Goal: Task Accomplishment & Management: Use online tool/utility

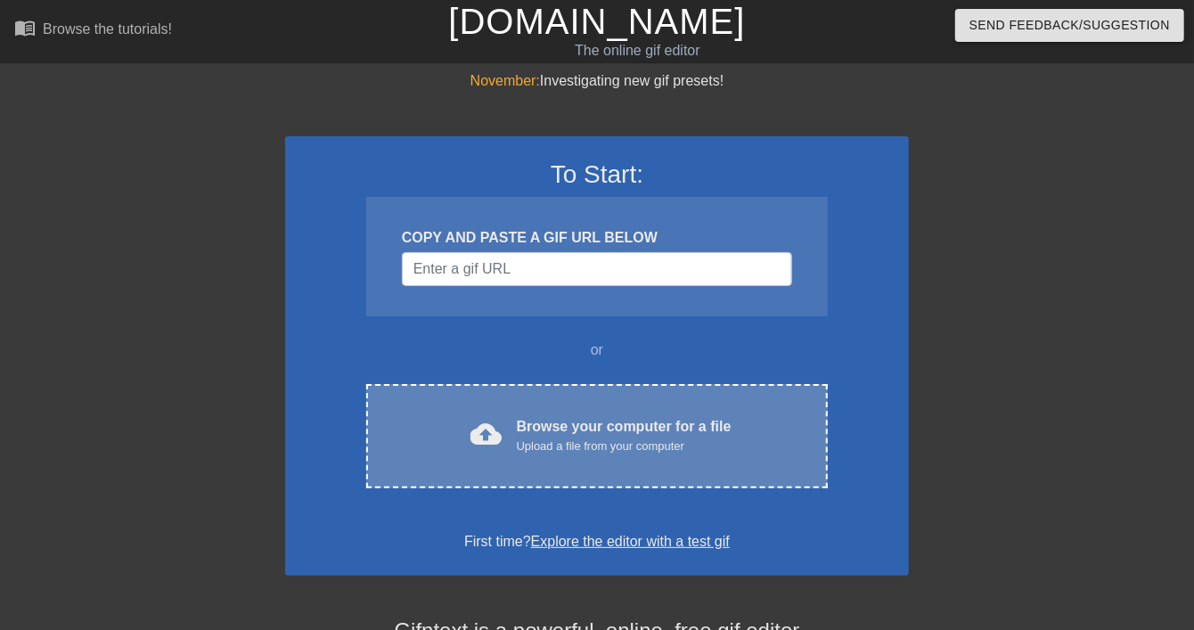
click at [631, 447] on div "Upload a file from your computer" at bounding box center [624, 446] width 215 height 18
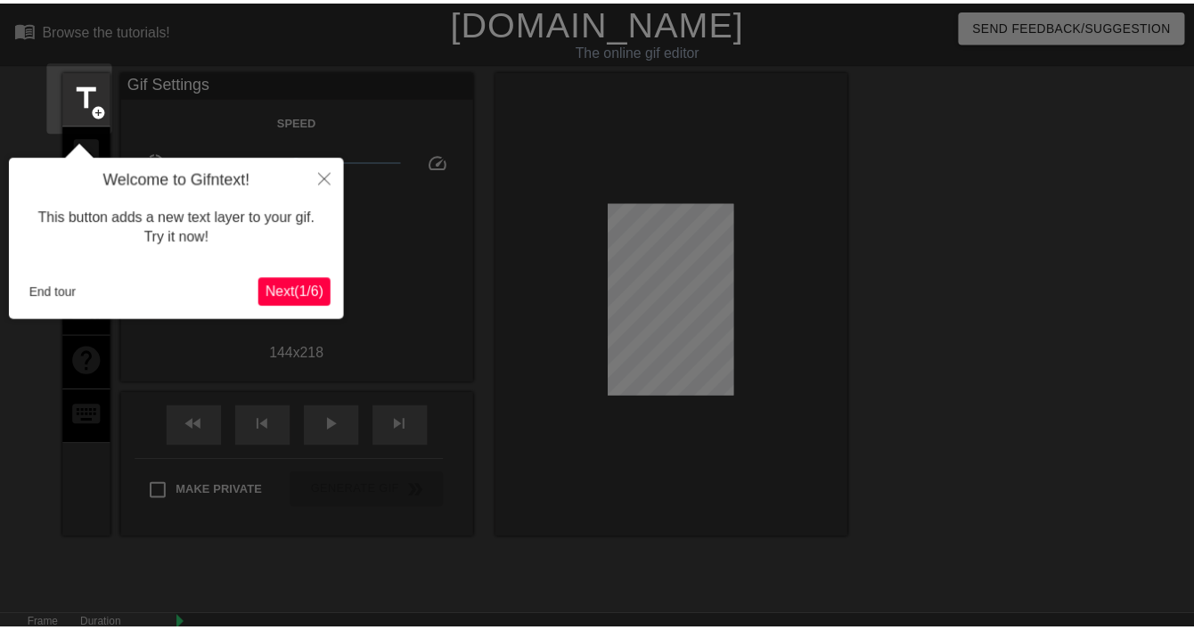
scroll to position [44, 0]
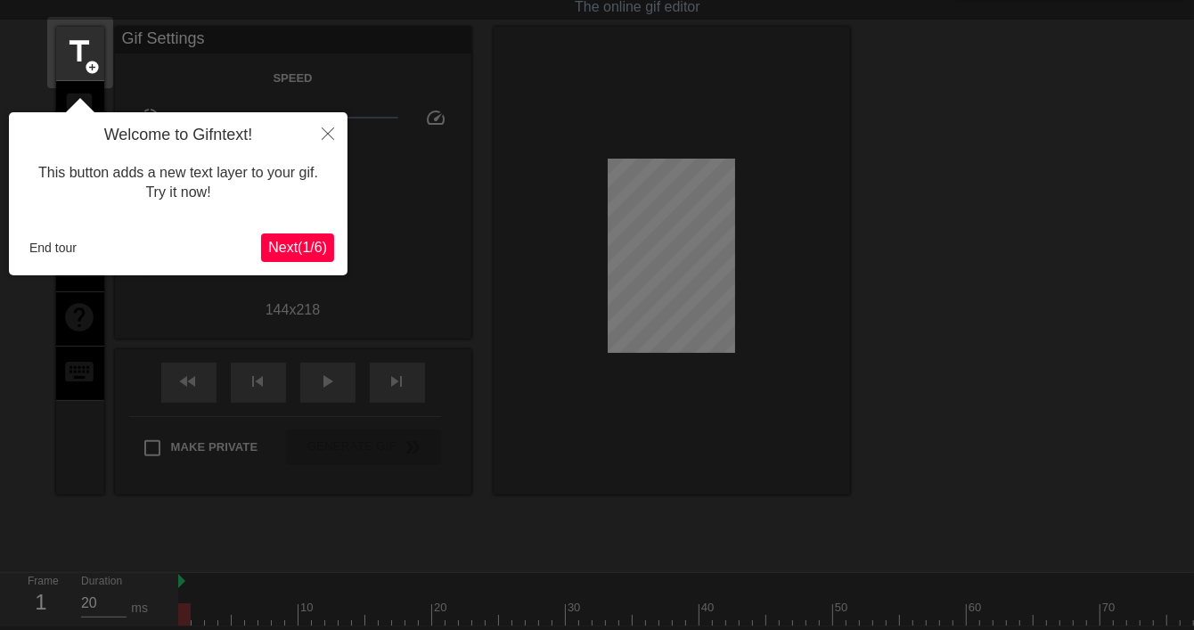
click at [453, 172] on div at bounding box center [597, 359] width 1194 height 807
click at [326, 130] on icon "Close" at bounding box center [328, 133] width 12 height 12
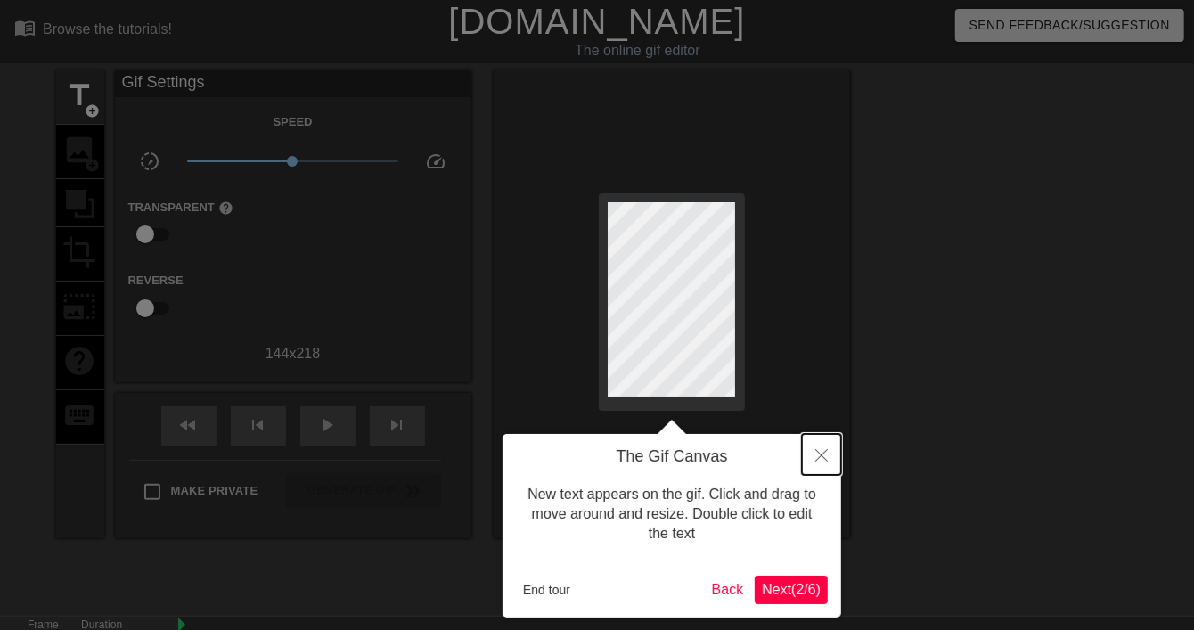
click at [810, 457] on button "Close" at bounding box center [821, 454] width 39 height 41
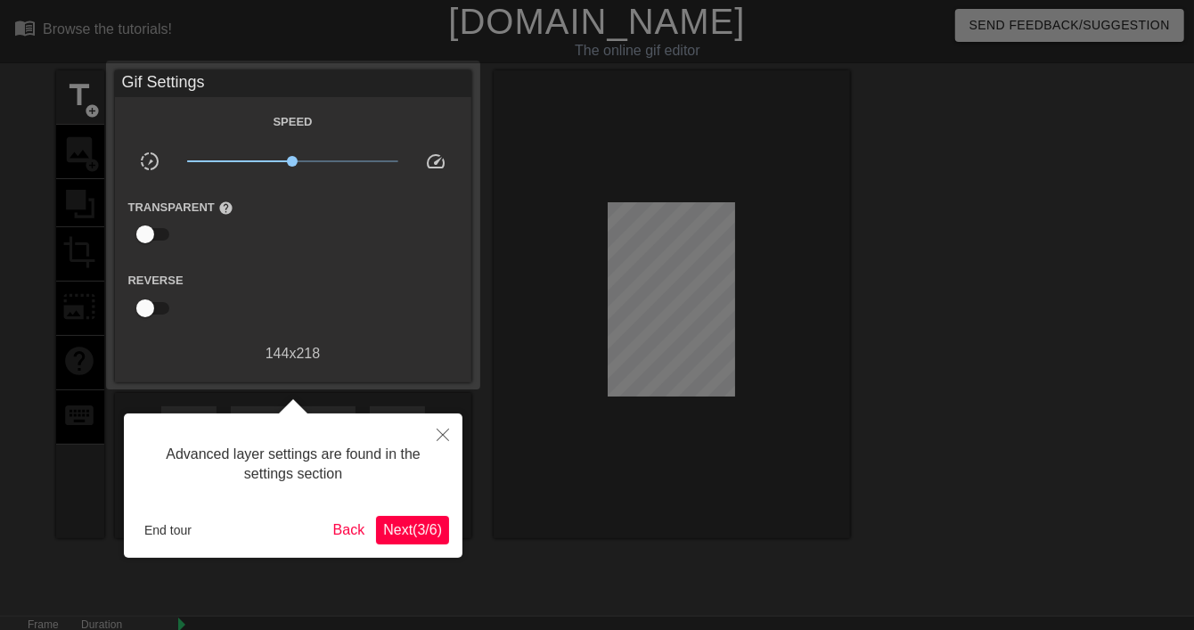
scroll to position [44, 0]
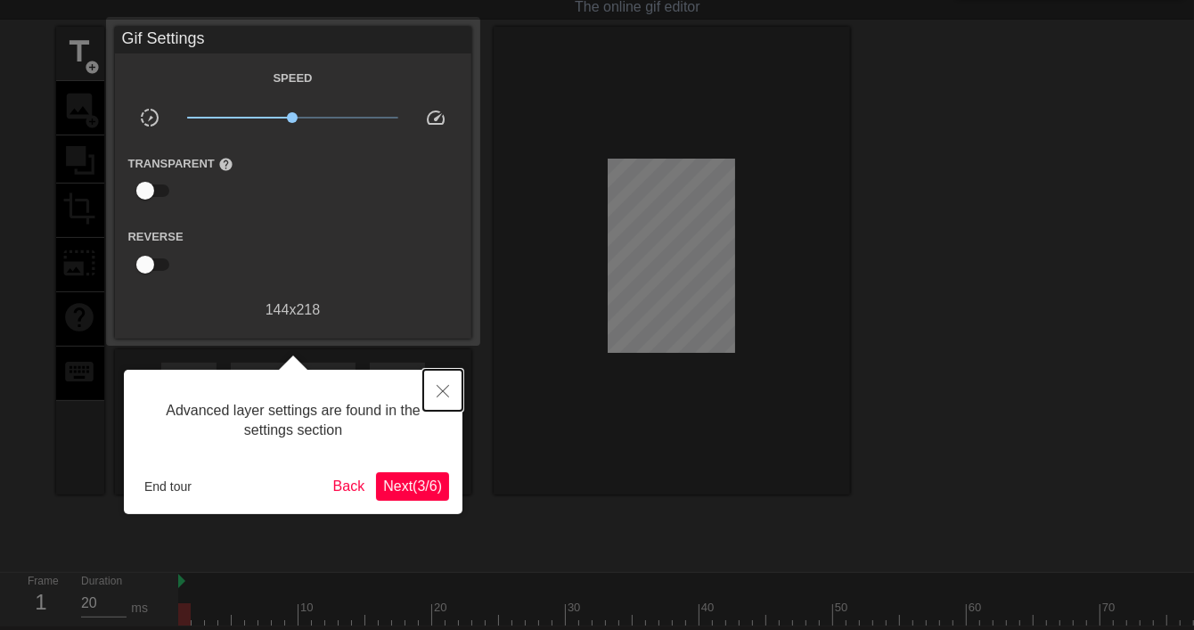
click at [452, 390] on button "Close" at bounding box center [442, 390] width 39 height 41
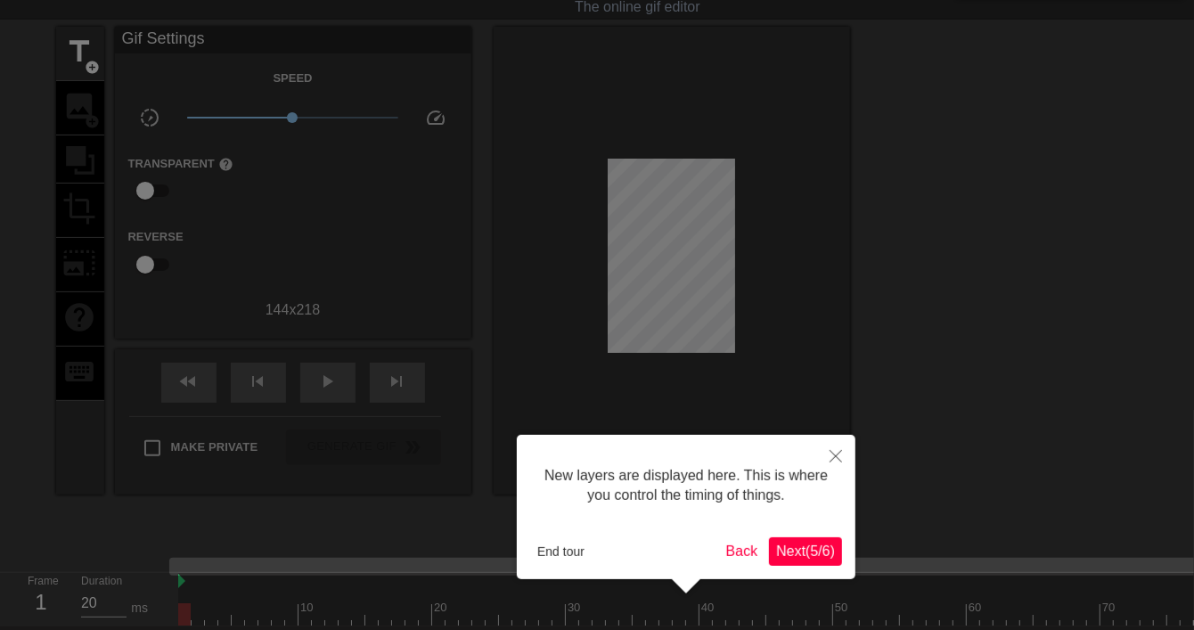
click at [347, 319] on div at bounding box center [597, 359] width 1194 height 807
click at [846, 464] on button "Close" at bounding box center [835, 455] width 39 height 41
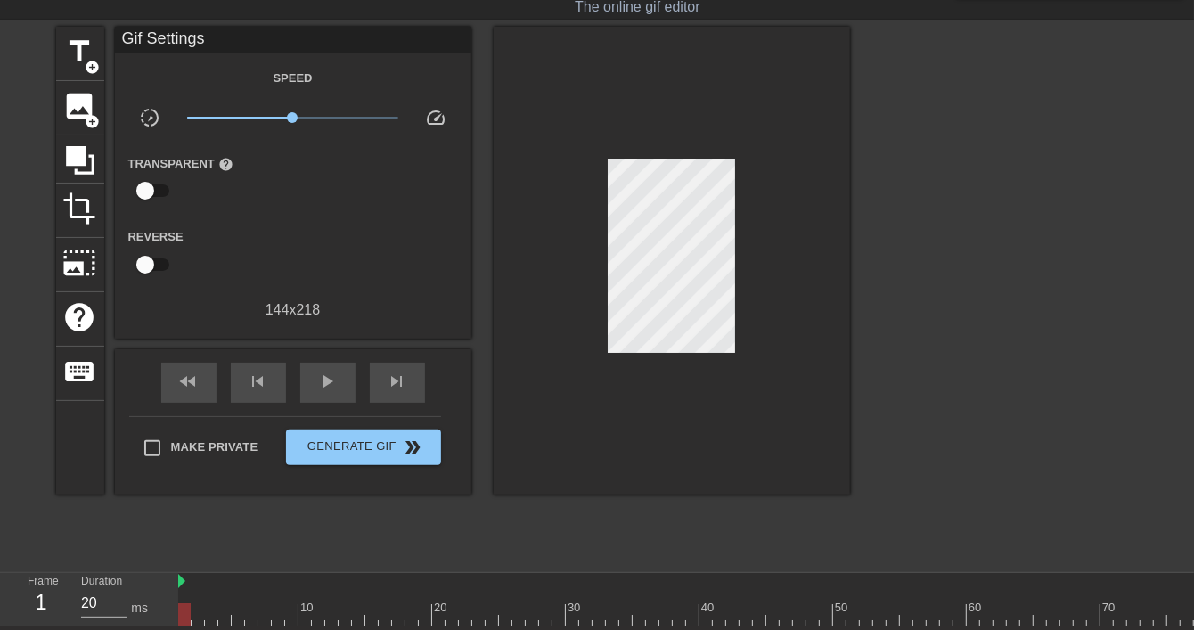
click at [159, 189] on input "checkbox" at bounding box center [145, 191] width 102 height 34
checkbox input "true"
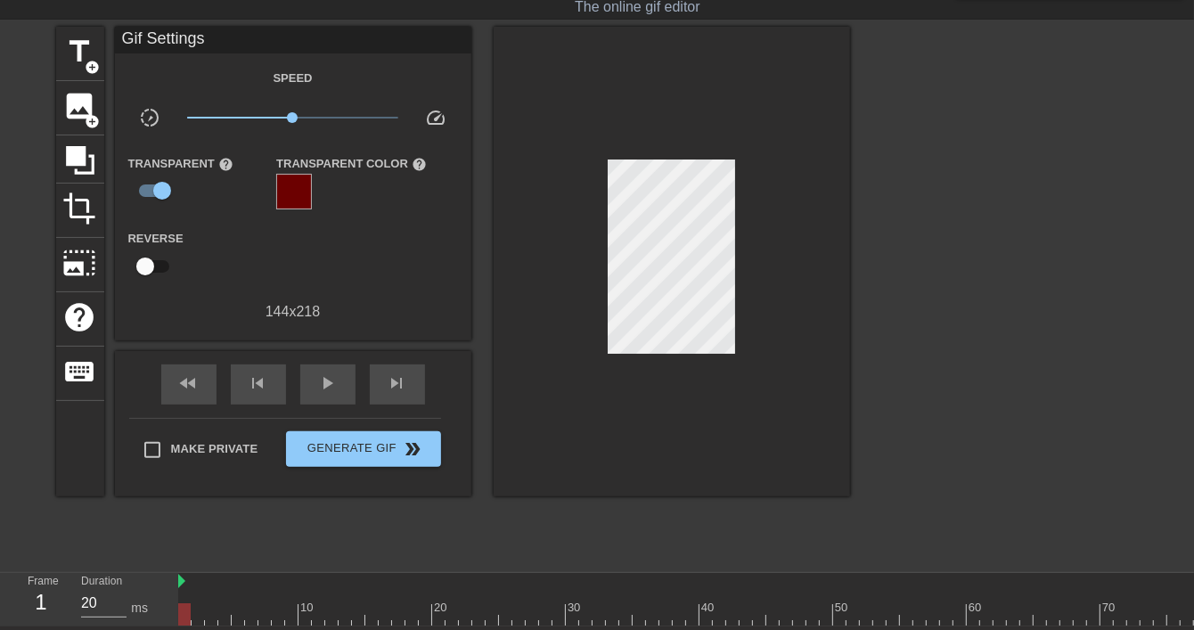
click at [299, 196] on div at bounding box center [294, 192] width 36 height 36
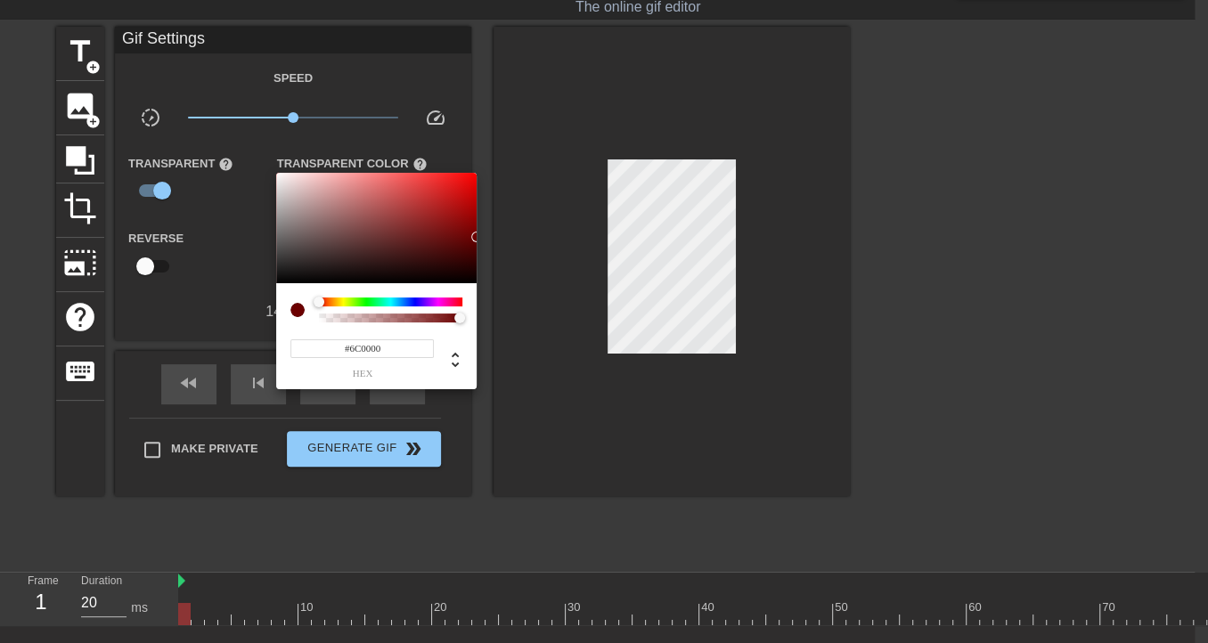
click at [211, 226] on div at bounding box center [604, 321] width 1208 height 643
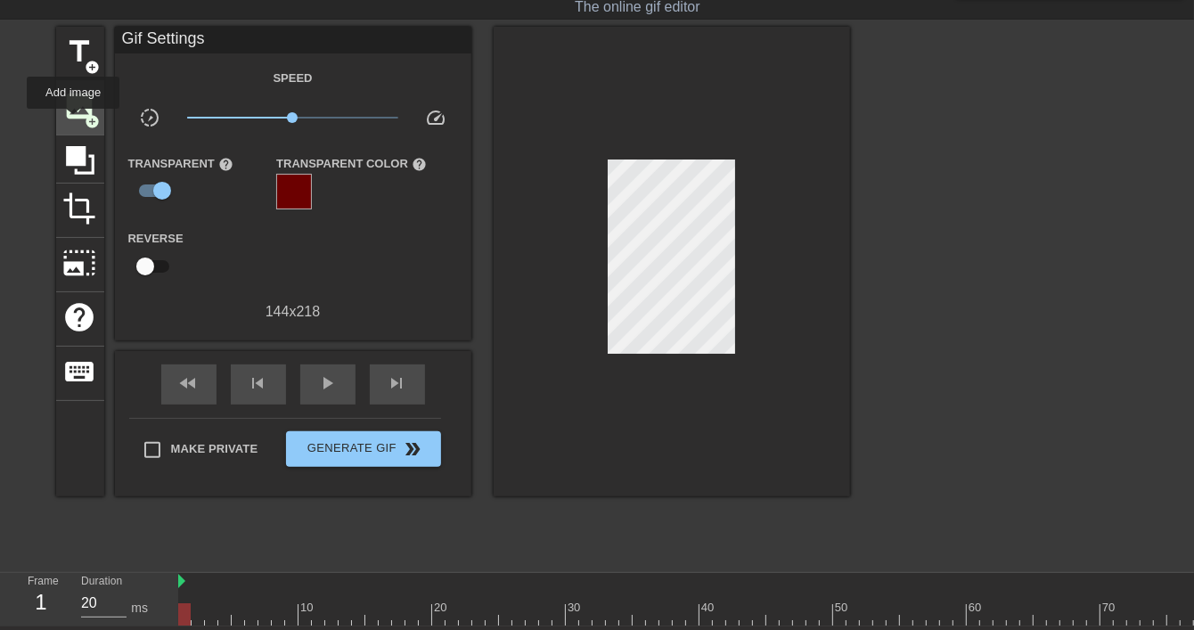
click at [86, 115] on span "add_circle" at bounding box center [93, 121] width 15 height 15
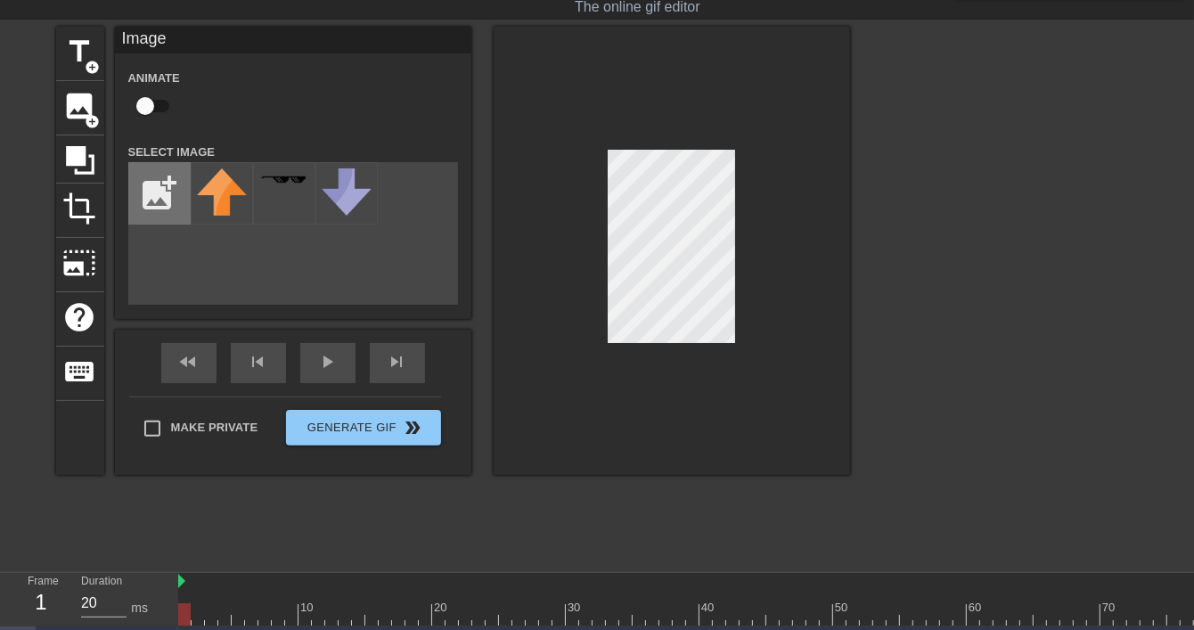
click at [159, 189] on input "file" at bounding box center [159, 193] width 61 height 61
type input "C:\fakepath\cHJpdmF0ZS9sci9pbWFnZXMvd2Vic2l0ZS8yMDIyLTA0L2pvYjY2MC0wNzYucG5n-re…"
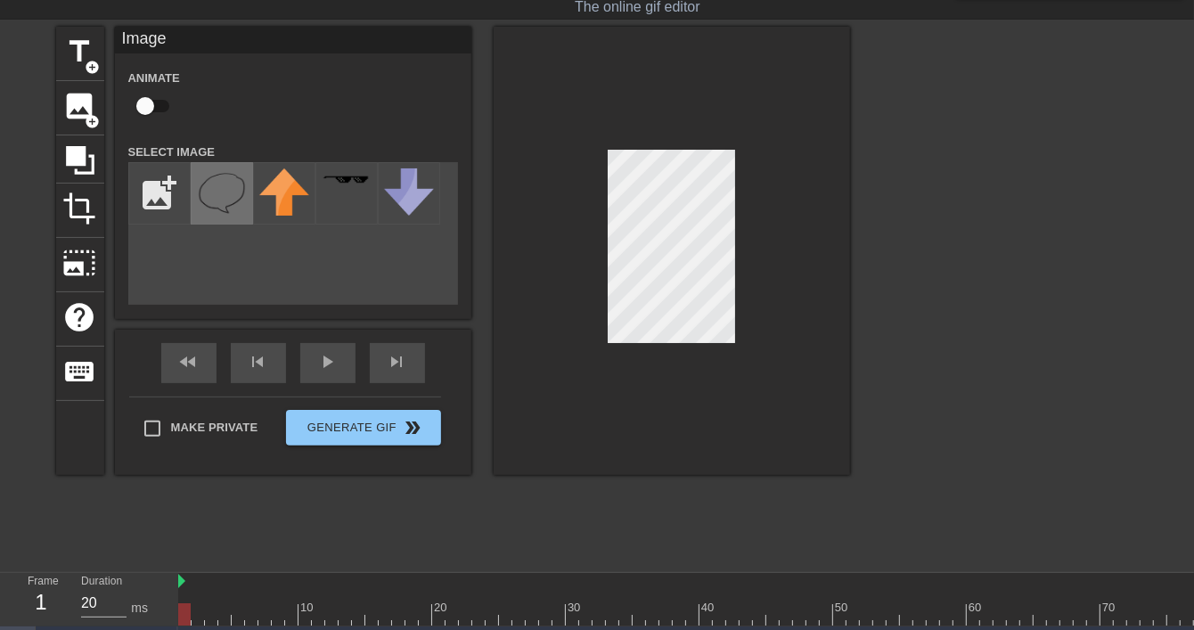
click at [216, 210] on img at bounding box center [222, 193] width 50 height 50
click at [856, 207] on div "title add_circle image add_circle crop photo_size_select_large help keyboard Im…" at bounding box center [597, 294] width 1194 height 534
click at [784, 241] on div at bounding box center [672, 251] width 356 height 448
drag, startPoint x: 600, startPoint y: 171, endPoint x: 434, endPoint y: 379, distance: 266.1
click at [438, 375] on div "fast_rewind skip_previous play_arrow skip_next Make Private Generate Gif double…" at bounding box center [293, 402] width 356 height 145
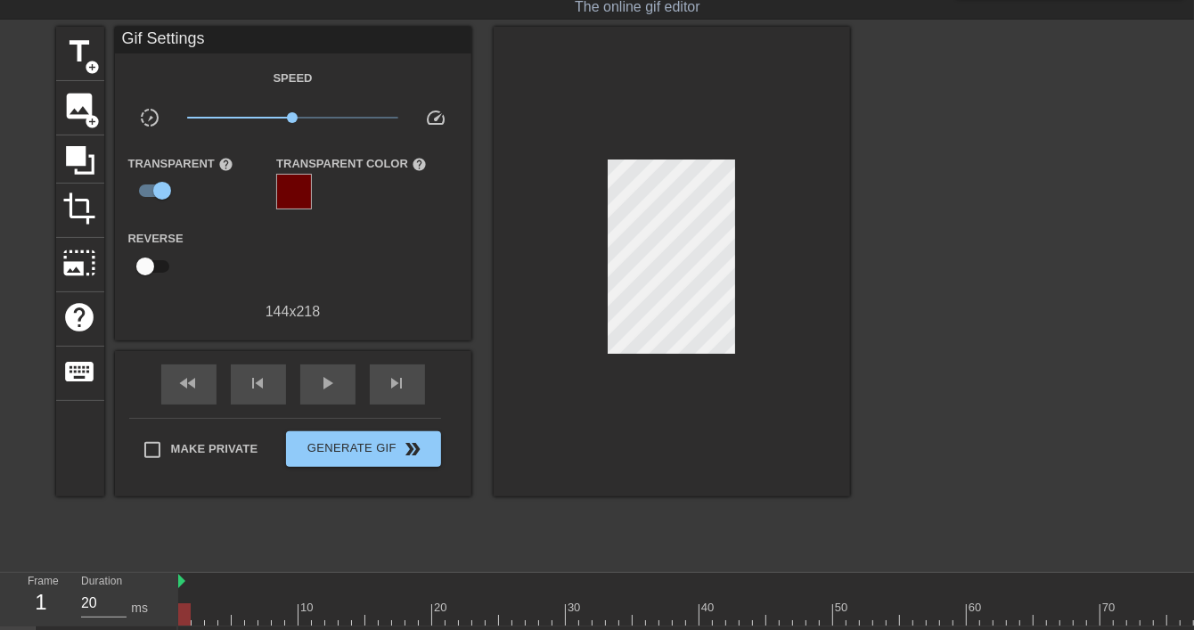
click at [305, 180] on div at bounding box center [294, 192] width 36 height 36
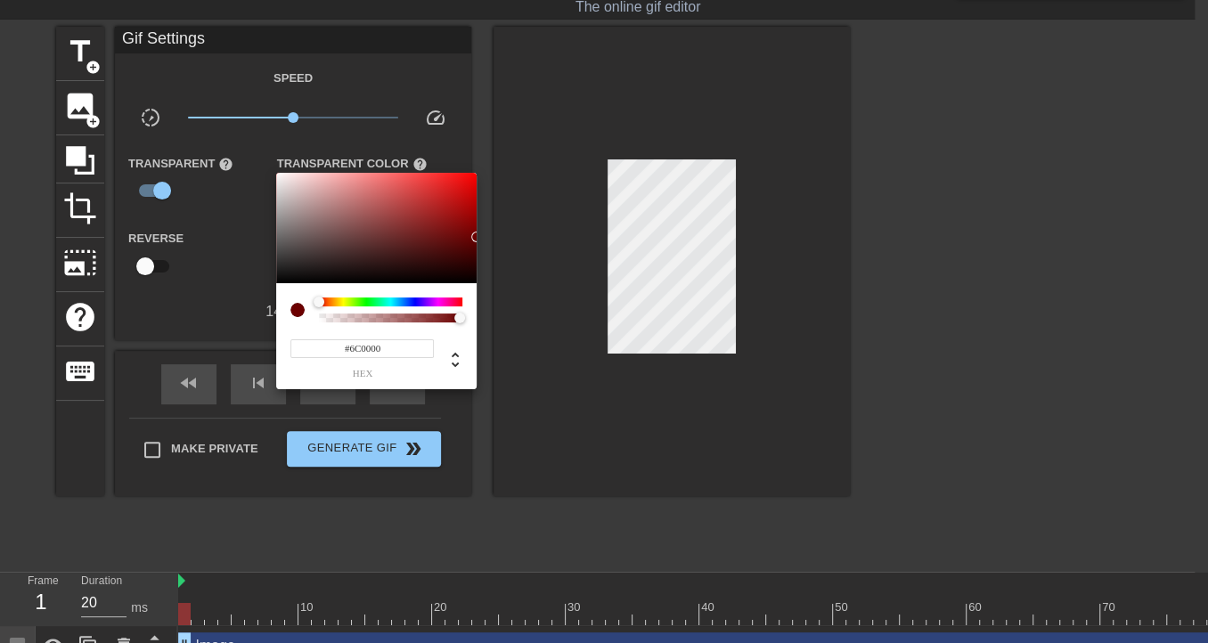
click at [694, 179] on div at bounding box center [604, 321] width 1208 height 643
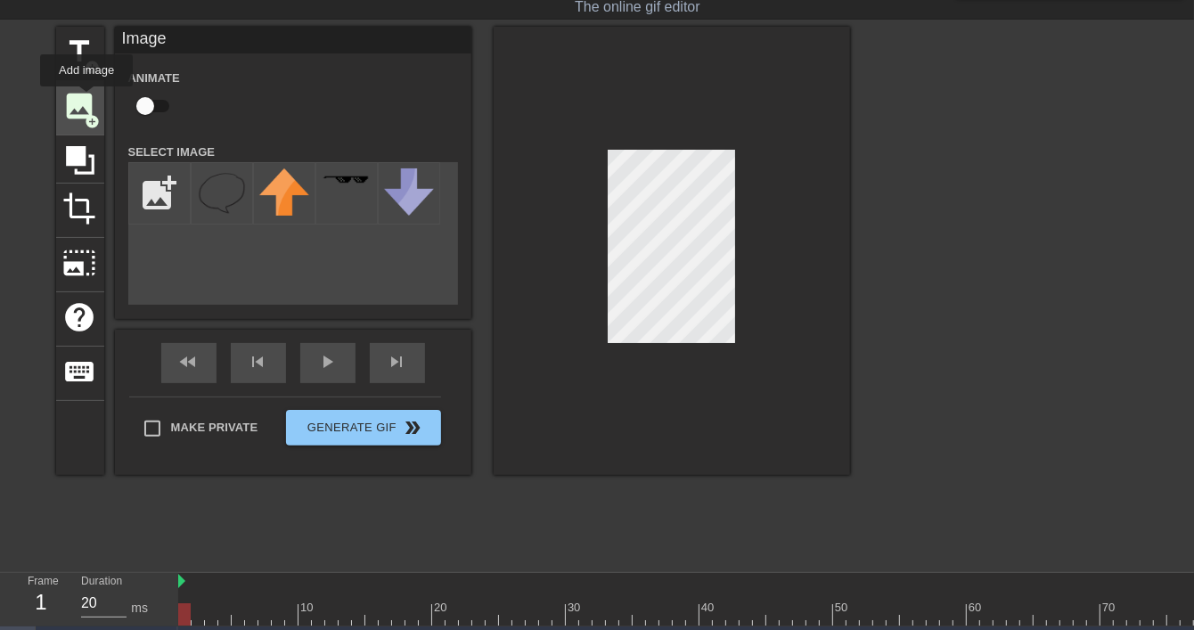
click at [86, 99] on span "image" at bounding box center [80, 106] width 34 height 34
click at [187, 363] on div "fast_rewind skip_previous play_arrow skip_next" at bounding box center [293, 363] width 290 height 67
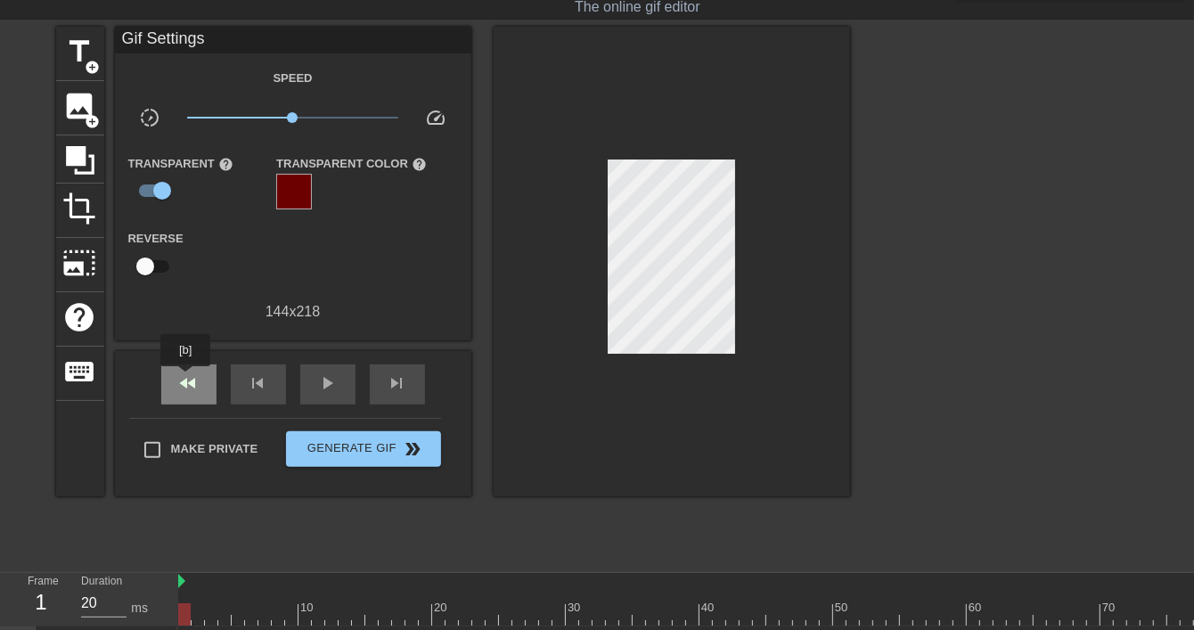
click at [189, 380] on span "fast_rewind" at bounding box center [188, 382] width 21 height 21
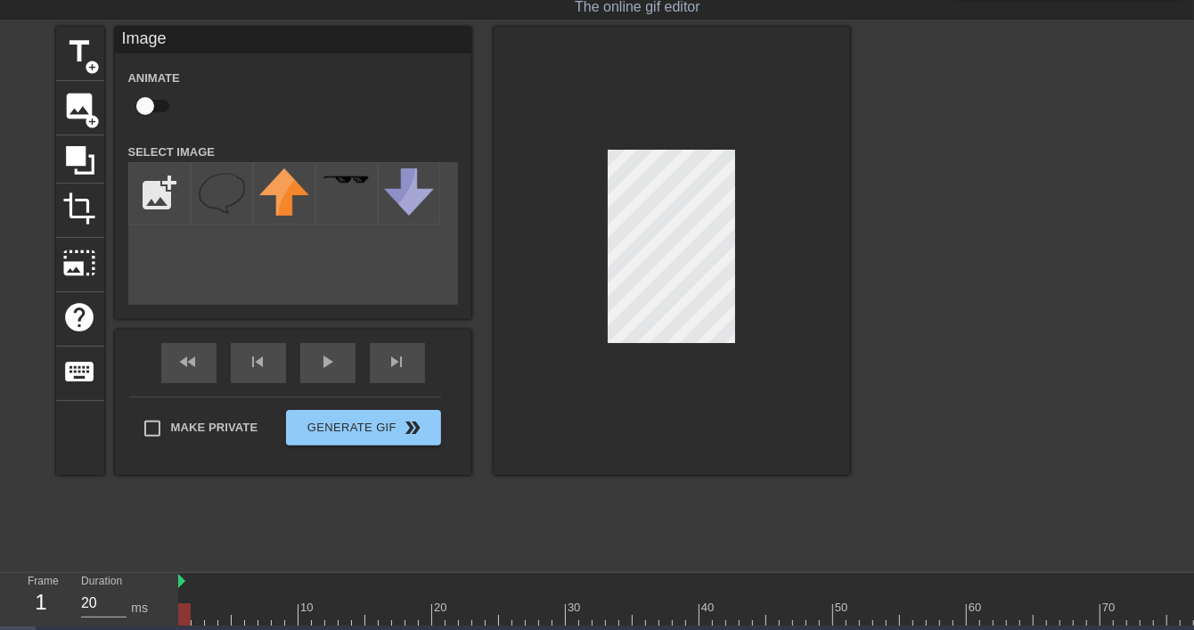
click at [718, 486] on div "title add_circle image add_circle crop photo_size_select_large help keyboard Im…" at bounding box center [453, 294] width 794 height 534
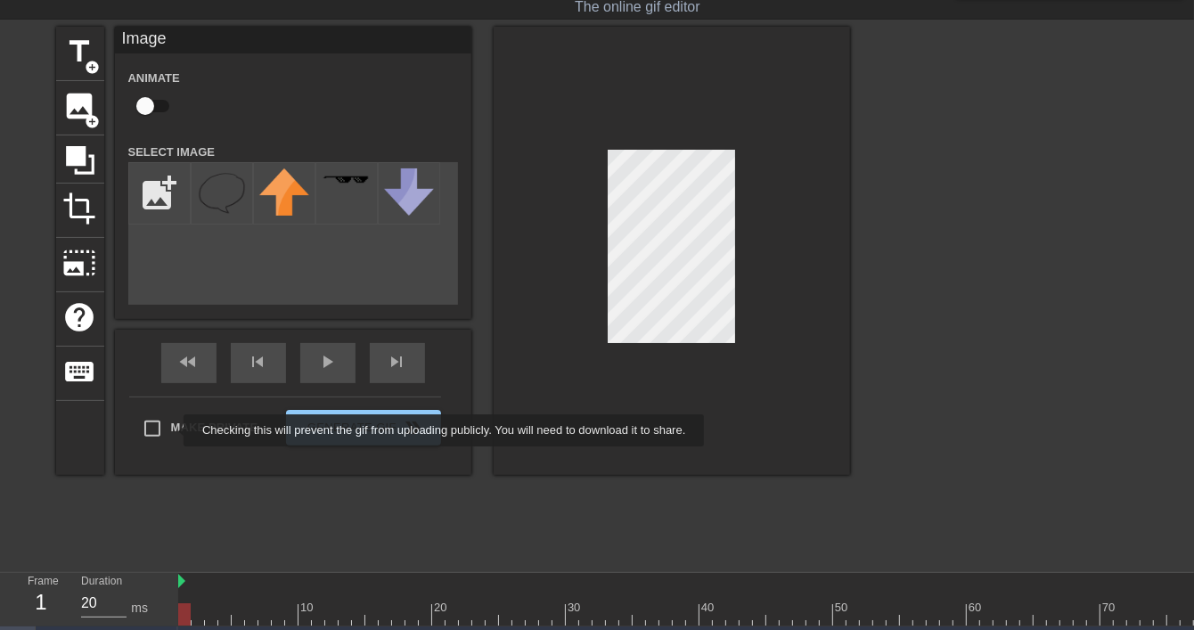
click at [171, 430] on label "Make Private" at bounding box center [196, 428] width 125 height 37
click at [171, 430] on input "Make Private" at bounding box center [152, 428] width 37 height 37
checkbox input "true"
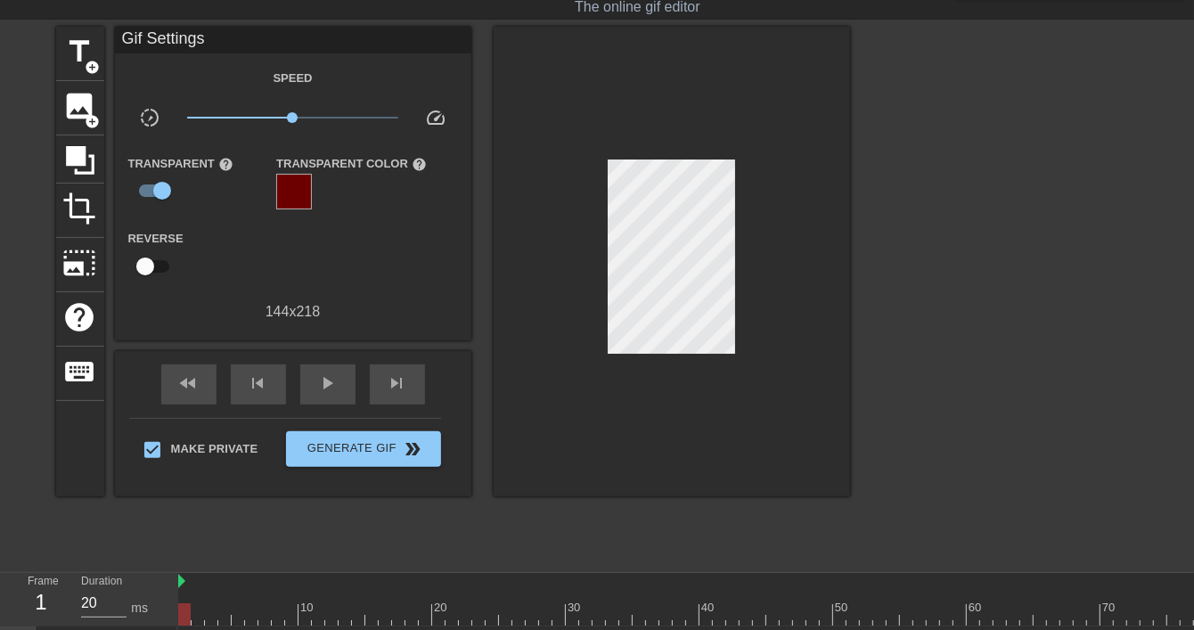
click at [298, 197] on div at bounding box center [294, 192] width 36 height 36
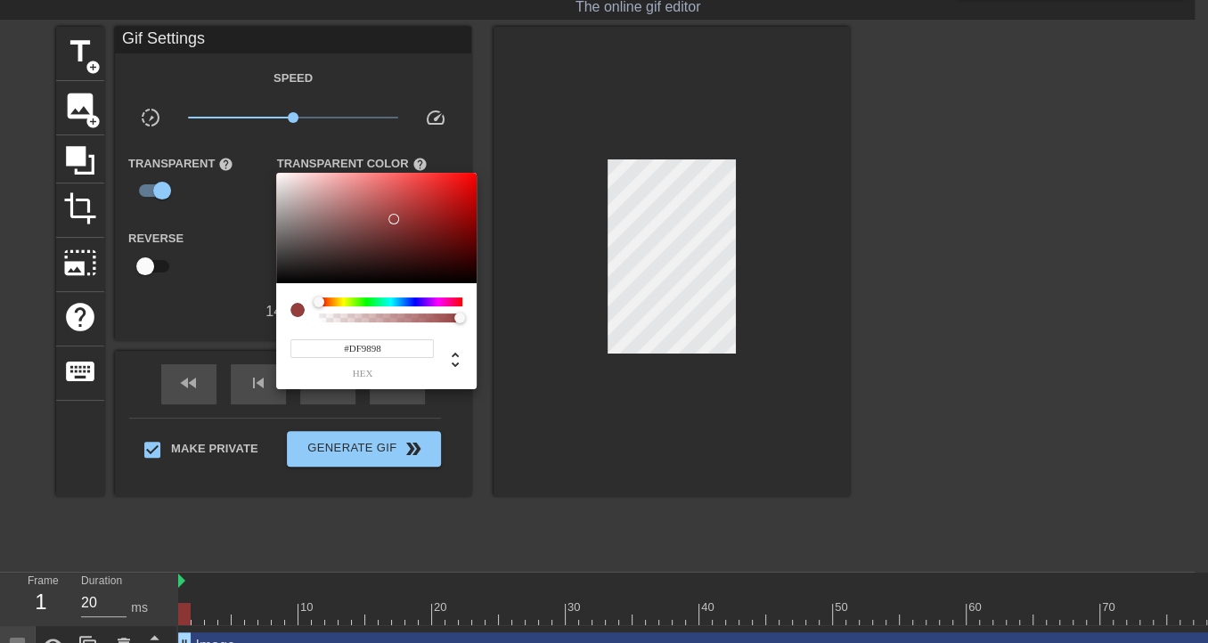
type input "#FFFFFF"
drag, startPoint x: 376, startPoint y: 202, endPoint x: 206, endPoint y: 141, distance: 180.9
click at [206, 141] on div "#FFFFFF hex" at bounding box center [604, 321] width 1208 height 643
click at [249, 261] on div at bounding box center [604, 321] width 1208 height 643
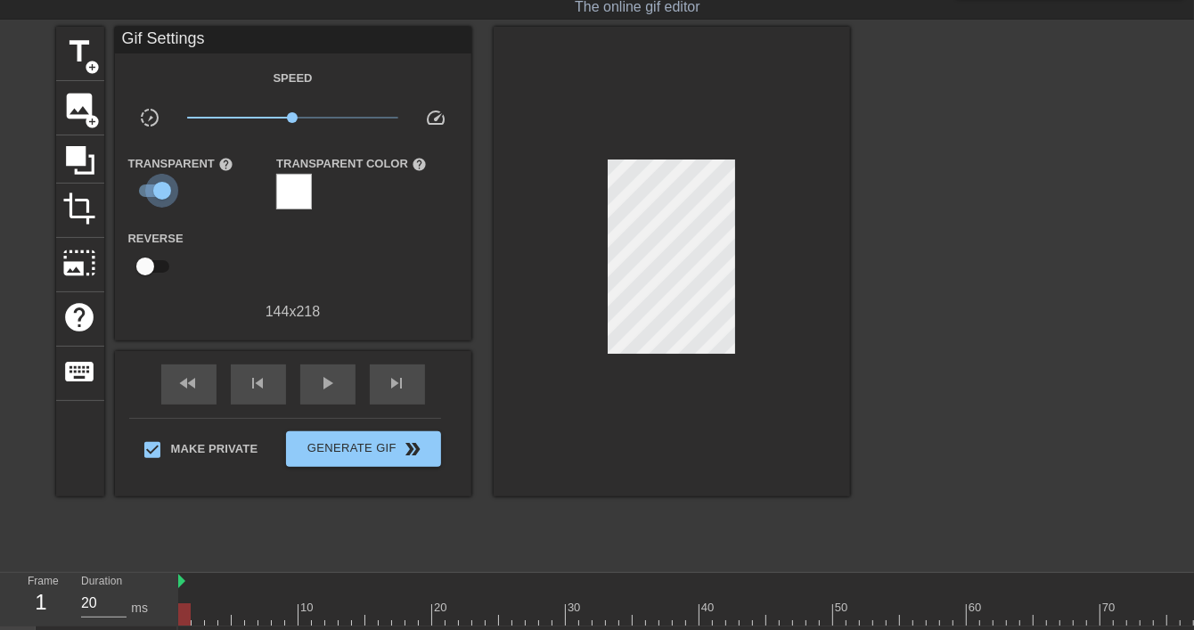
click at [153, 184] on input "checkbox" at bounding box center [162, 191] width 102 height 34
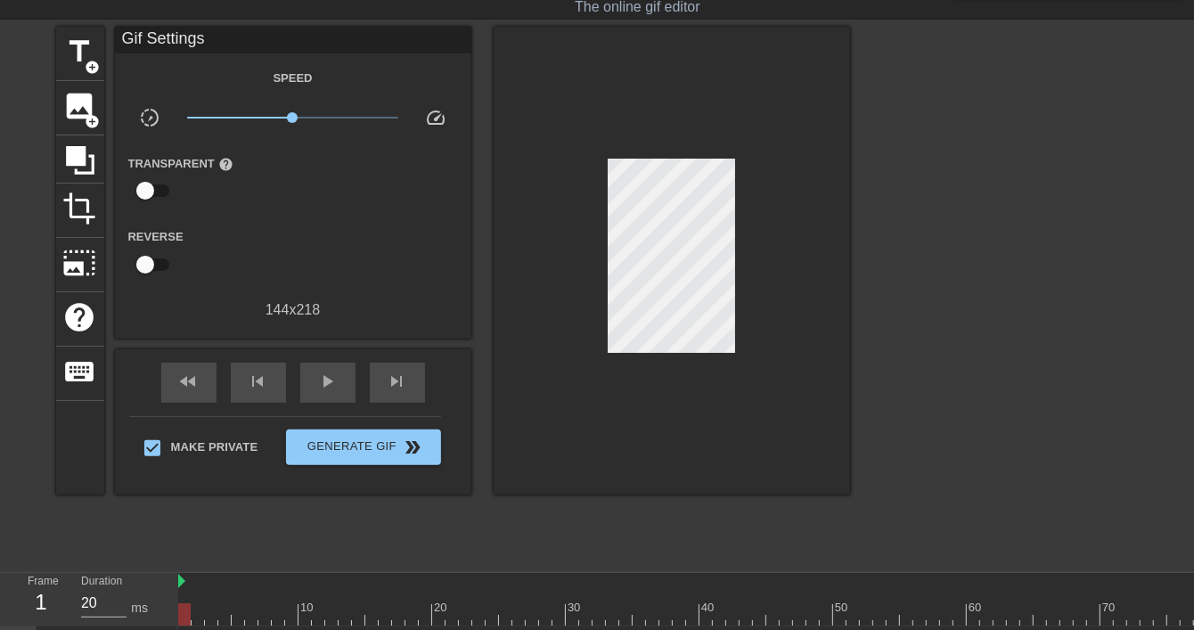
click at [153, 184] on input "checkbox" at bounding box center [145, 191] width 102 height 34
checkbox input "true"
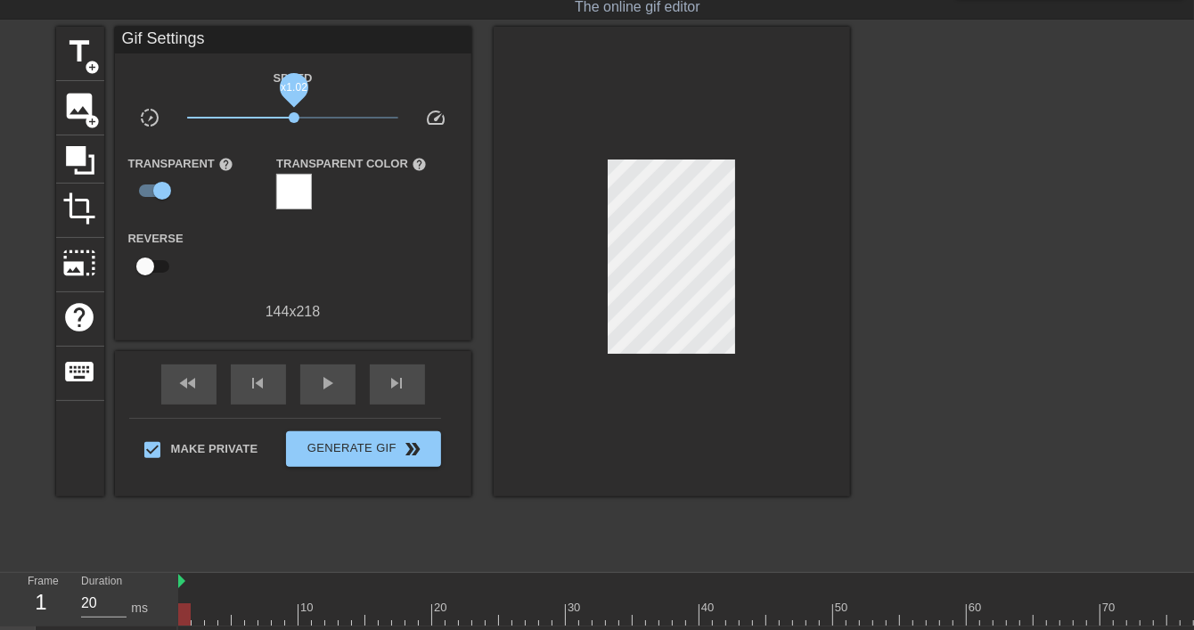
click at [294, 118] on span "x1.02" at bounding box center [294, 117] width 11 height 11
click at [237, 382] on div "skip_previous" at bounding box center [258, 384] width 55 height 40
click at [243, 375] on div "skip_previous" at bounding box center [258, 384] width 55 height 40
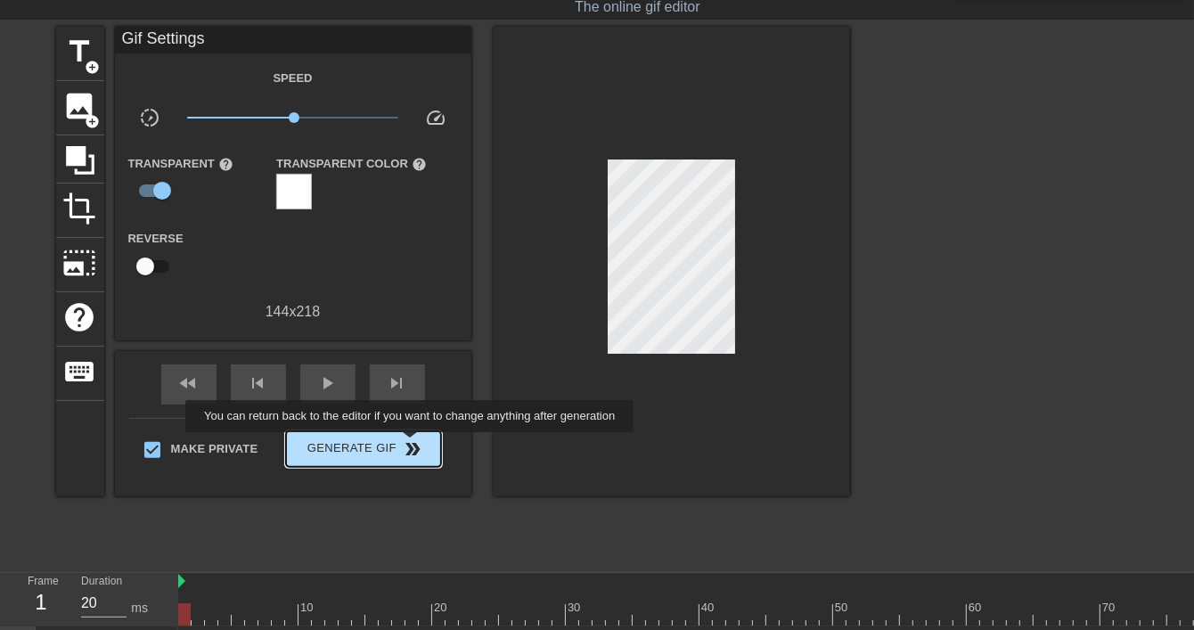
click at [408, 441] on span "double_arrow" at bounding box center [412, 448] width 21 height 21
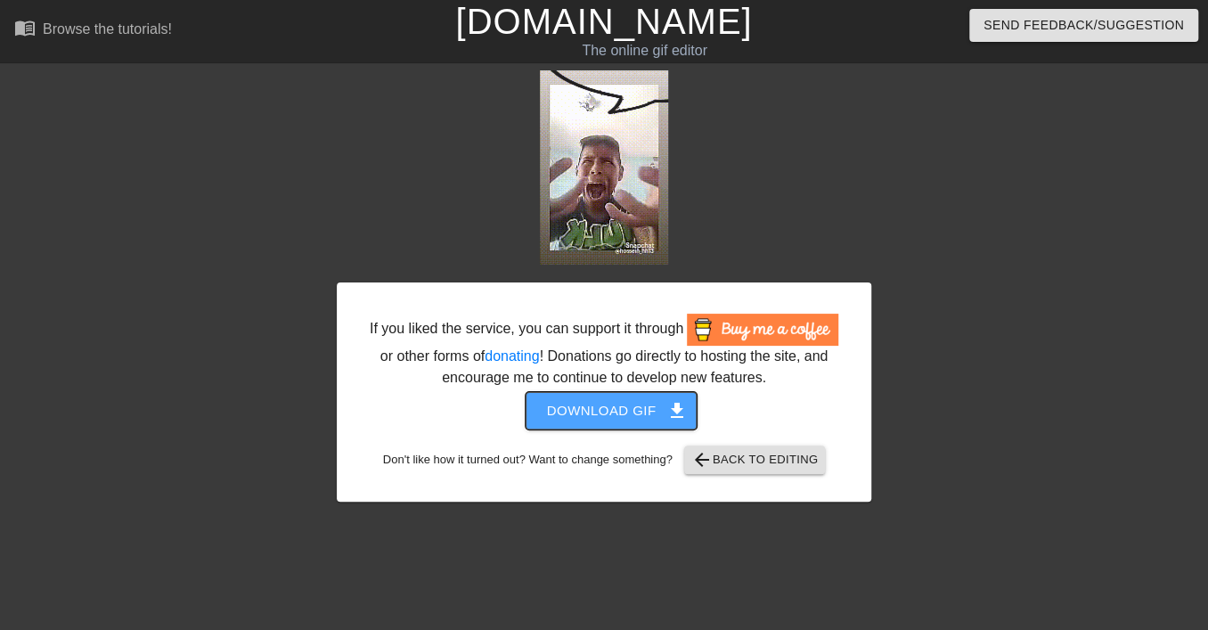
click at [616, 408] on span "Download gif get_app" at bounding box center [611, 410] width 129 height 23
